Goal: Task Accomplishment & Management: Use online tool/utility

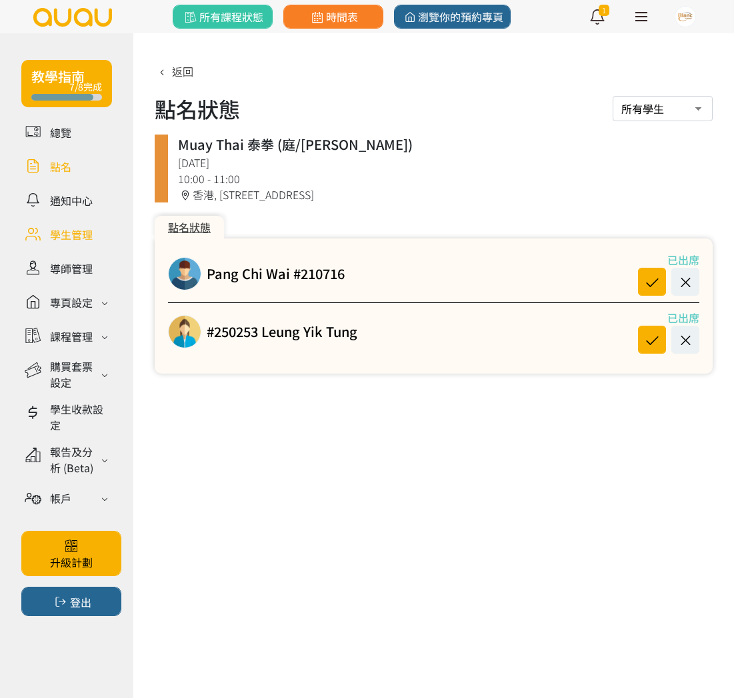
click at [73, 226] on link at bounding box center [66, 234] width 91 height 23
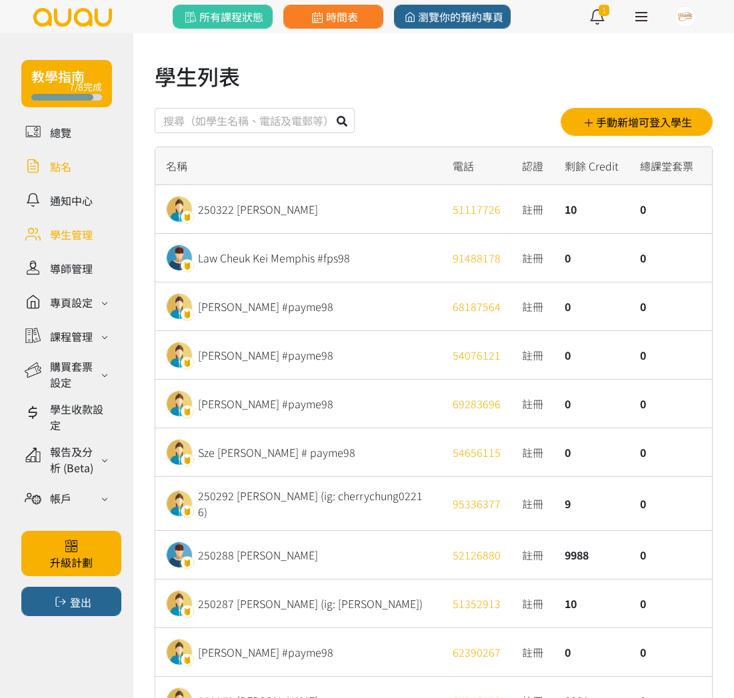
scroll to position [1, 0]
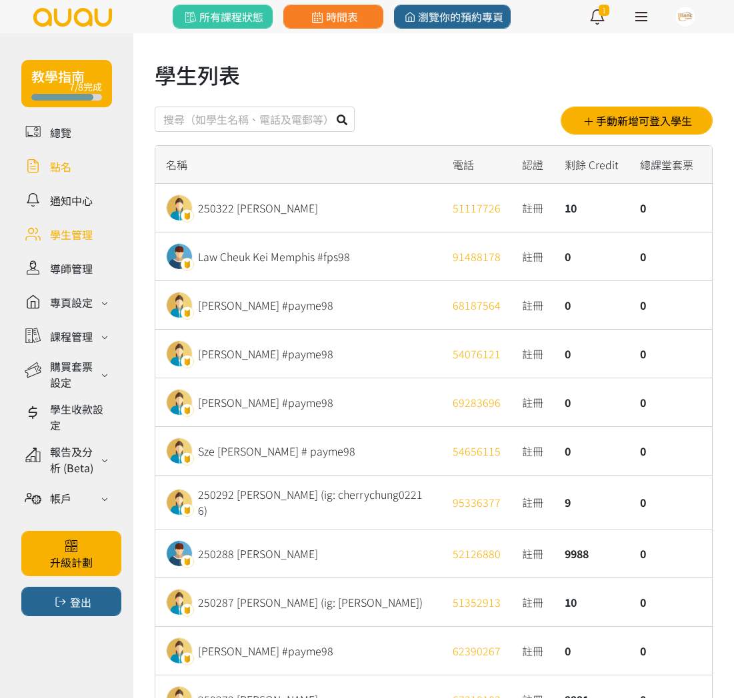
click at [34, 161] on link at bounding box center [66, 166] width 91 height 23
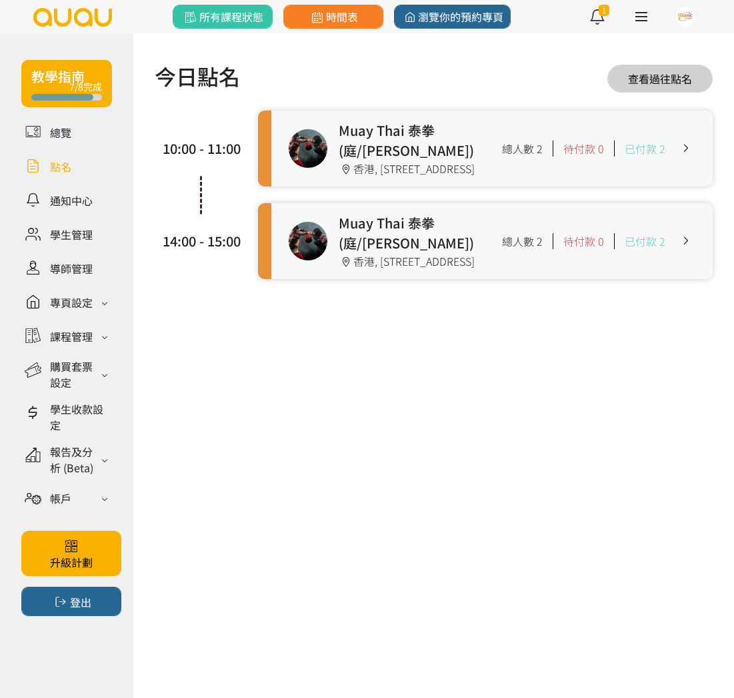
click at [358, 279] on link at bounding box center [491, 241] width 441 height 76
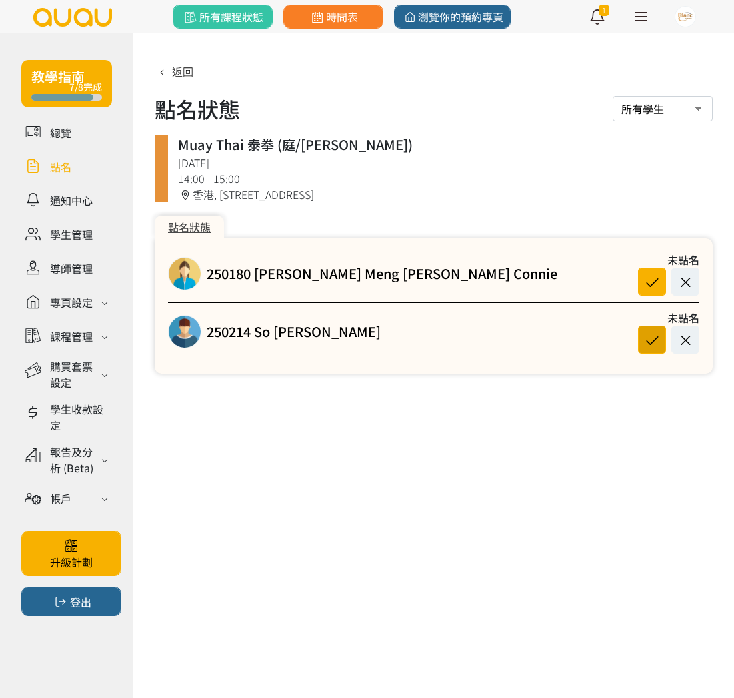
click at [654, 342] on icon at bounding box center [651, 340] width 25 height 18
